Goal: Task Accomplishment & Management: Manage account settings

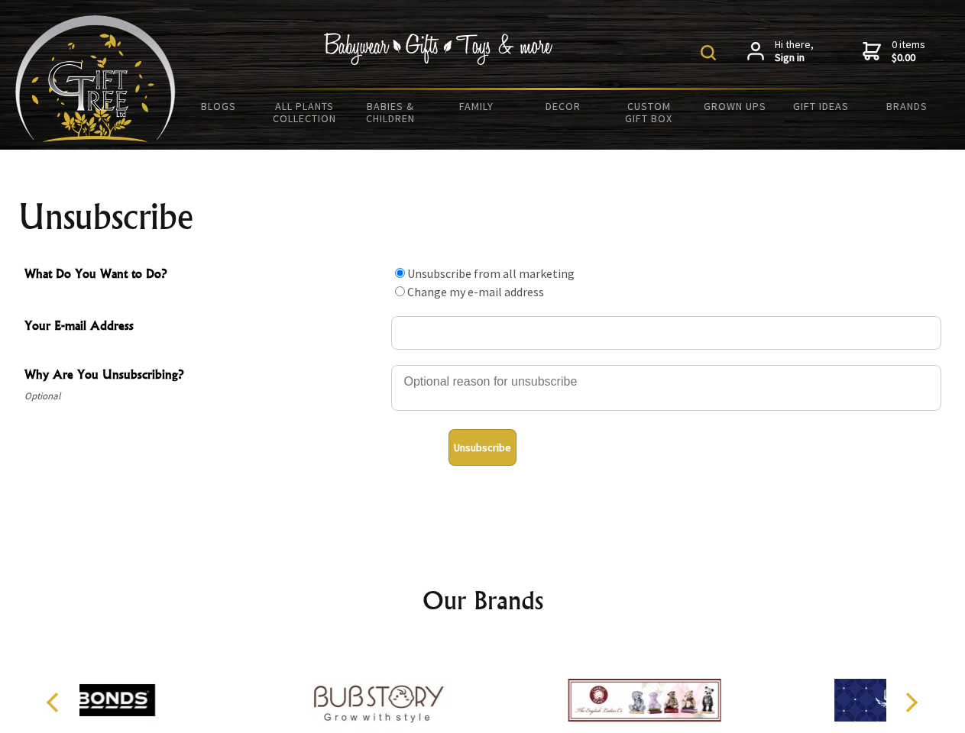
click at [710, 53] on img at bounding box center [708, 52] width 15 height 15
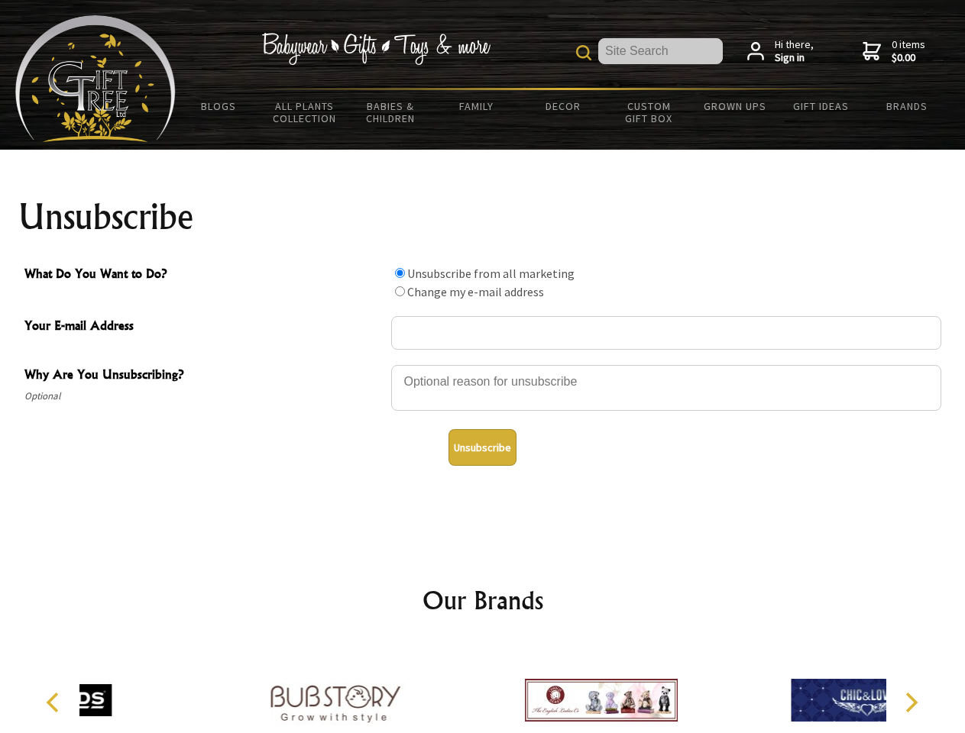
click at [483, 364] on div at bounding box center [666, 390] width 550 height 53
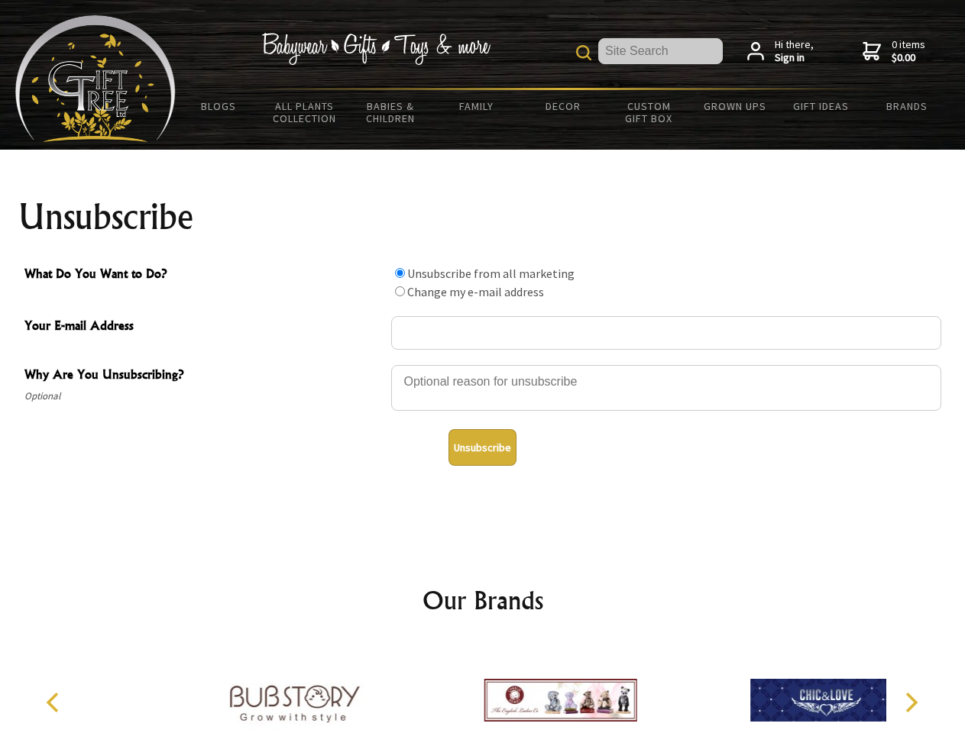
click at [400, 273] on input "What Do You Want to Do?" at bounding box center [400, 273] width 10 height 10
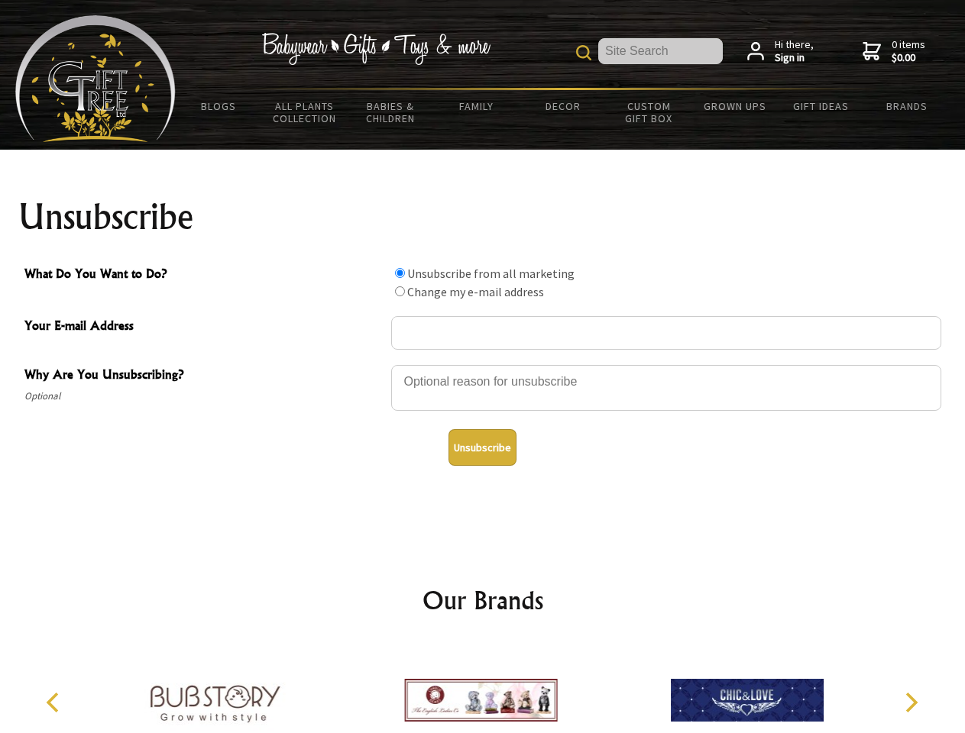
click at [400, 291] on input "What Do You Want to Do?" at bounding box center [400, 291] width 10 height 10
radio input "true"
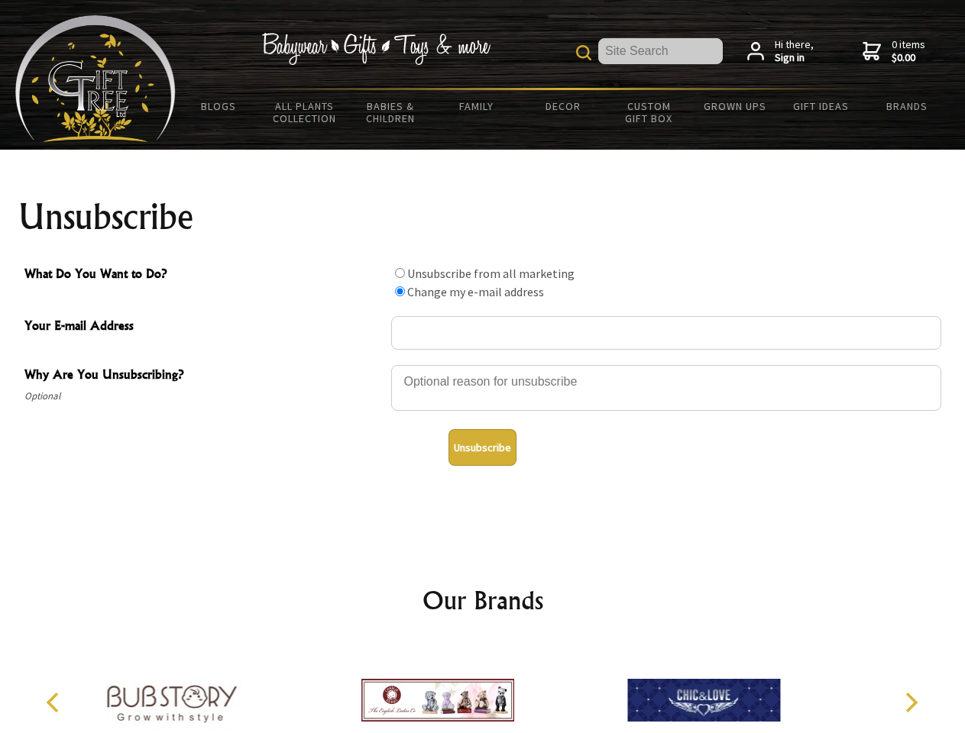
click at [482, 448] on button "Unsubscribe" at bounding box center [482, 447] width 68 height 37
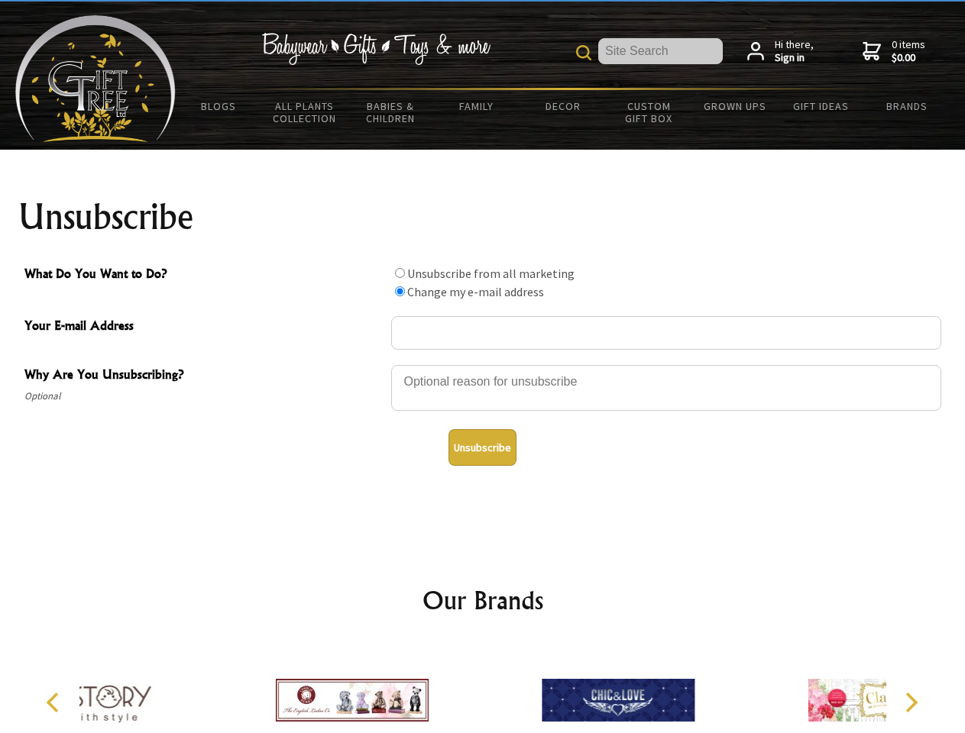
click at [483, 688] on div at bounding box center [351, 702] width 266 height 119
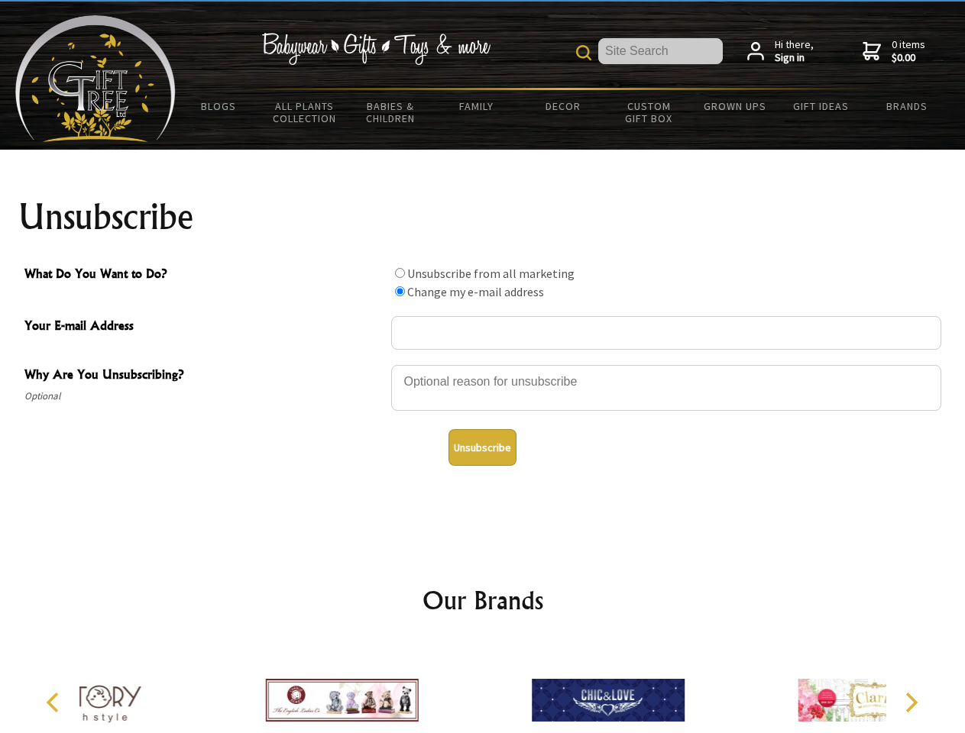
click at [55, 703] on icon "Previous" at bounding box center [54, 703] width 20 height 20
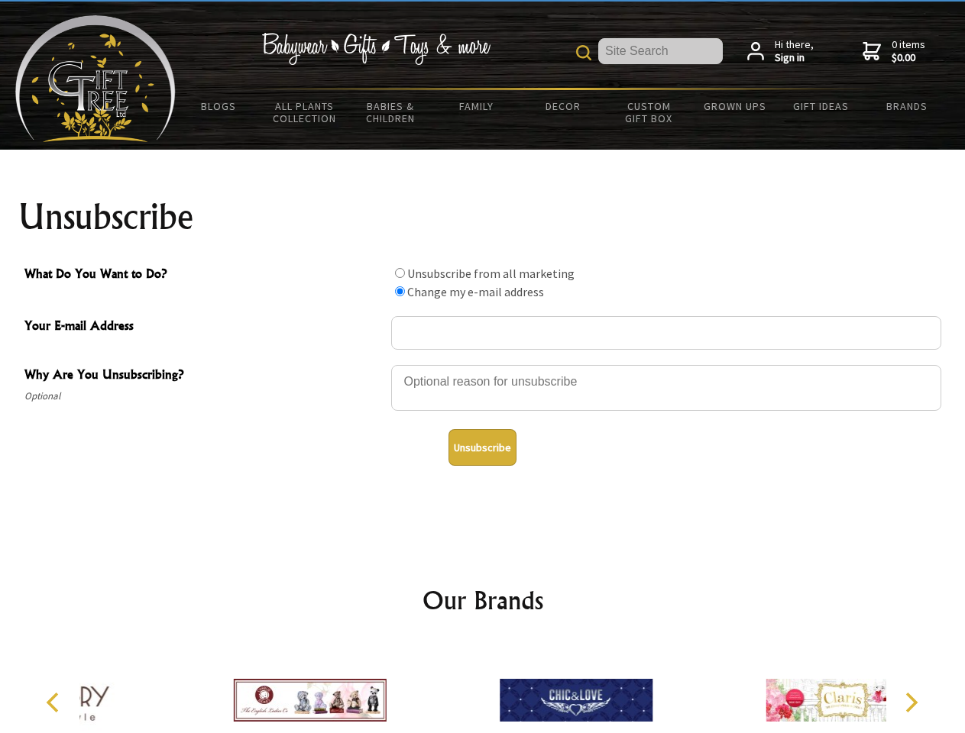
click at [911, 703] on icon "Next" at bounding box center [910, 703] width 20 height 20
